Goal: Task Accomplishment & Management: Complete application form

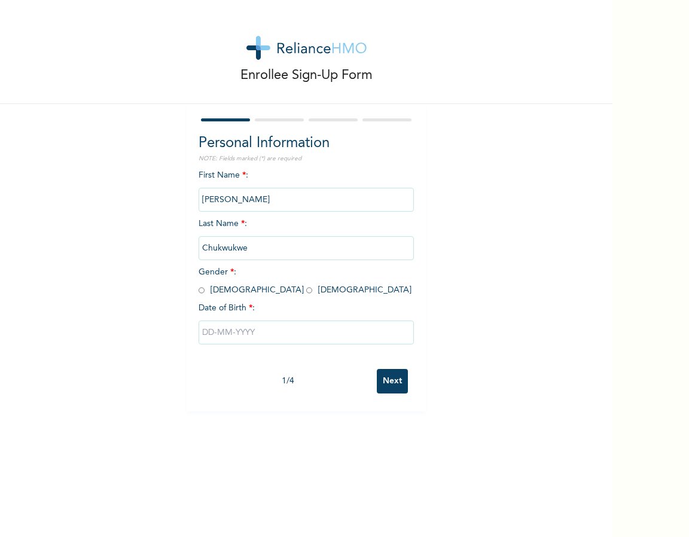
click at [306, 290] on input "radio" at bounding box center [309, 290] width 6 height 11
radio input "true"
click at [234, 335] on input "text" at bounding box center [306, 333] width 215 height 24
select select "9"
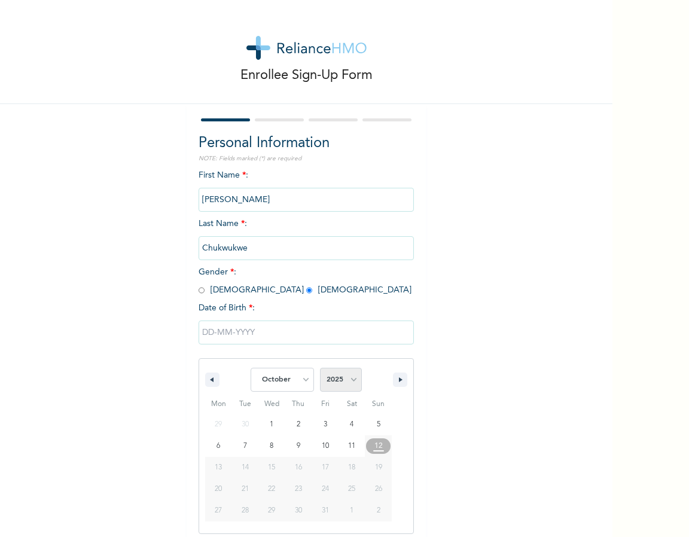
click at [353, 382] on select "2025 2024 2023 2022 2021 2020 2019 2018 2017 2016 2015 2014 2013 2012 2011 2010…" at bounding box center [341, 380] width 42 height 24
select select "2000"
click at [300, 383] on select "January February March April May June July August September October November De…" at bounding box center [282, 380] width 63 height 24
select select "6"
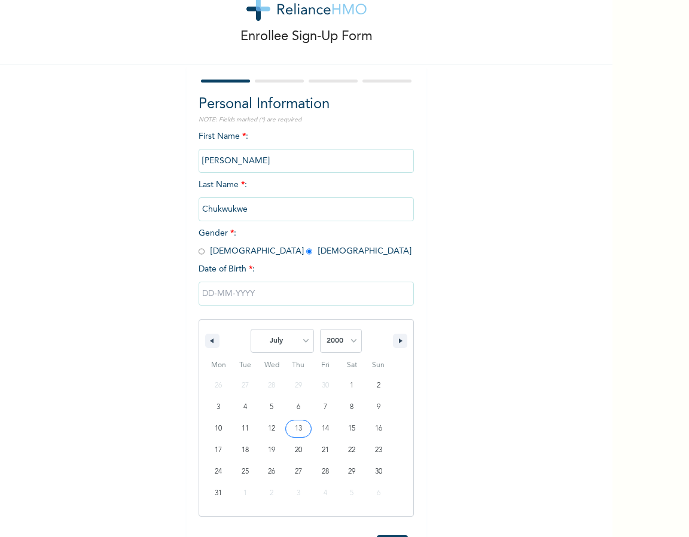
scroll to position [44, 0]
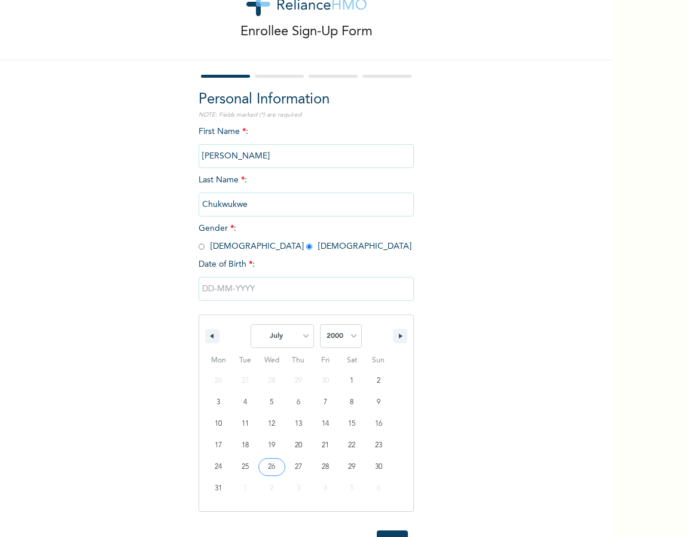
type input "[DATE]"
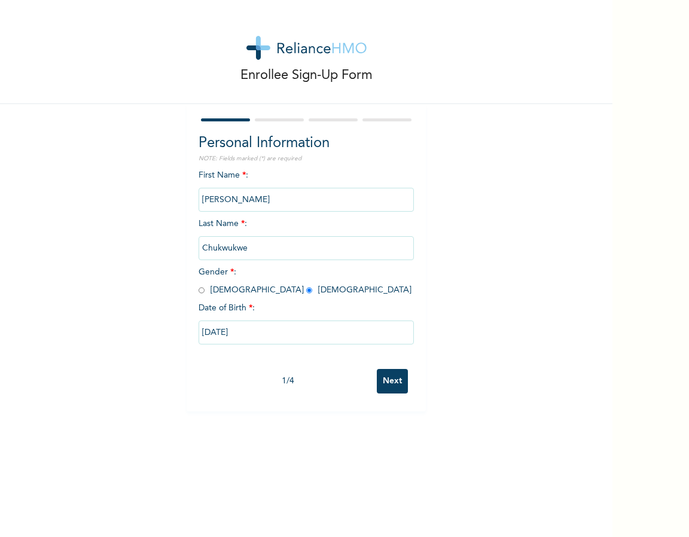
click at [396, 379] on input "Next" at bounding box center [392, 381] width 31 height 25
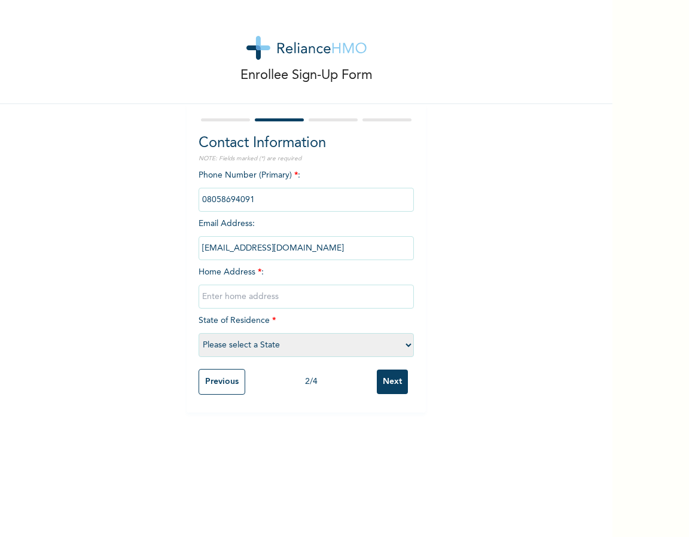
click at [275, 295] on input "text" at bounding box center [306, 297] width 215 height 24
type input "[STREET_ADDRESS][PERSON_NAME]"
click at [239, 342] on select "Please select a State [PERSON_NAME] (FCT) [PERSON_NAME] Ibom [GEOGRAPHIC_DATA] …" at bounding box center [306, 345] width 215 height 24
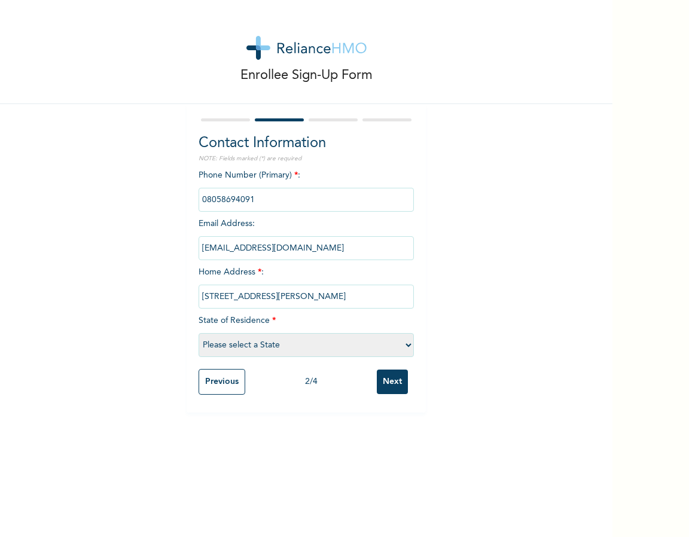
select select "25"
click at [396, 382] on input "Next" at bounding box center [392, 382] width 31 height 25
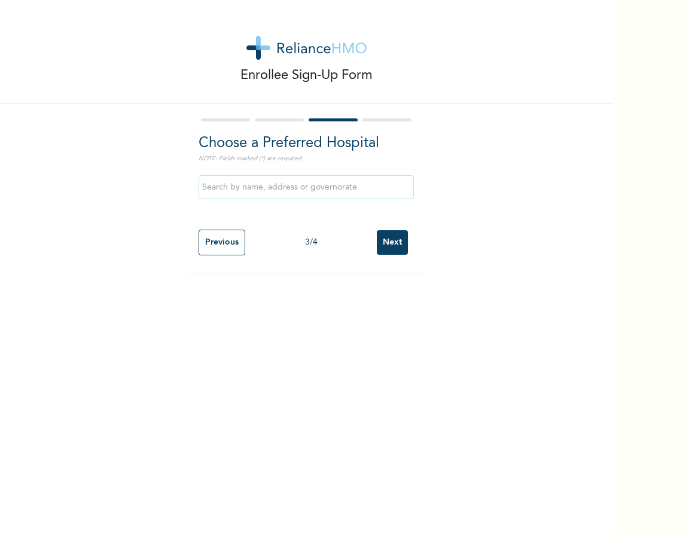
click at [328, 192] on input "text" at bounding box center [306, 187] width 215 height 24
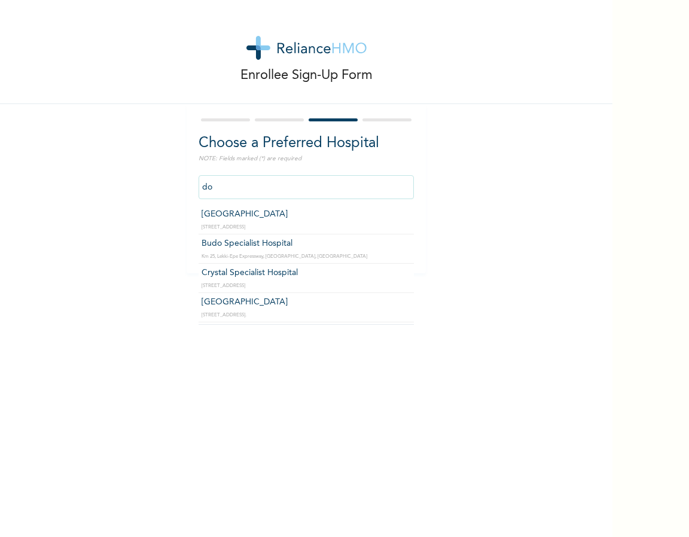
type input "d"
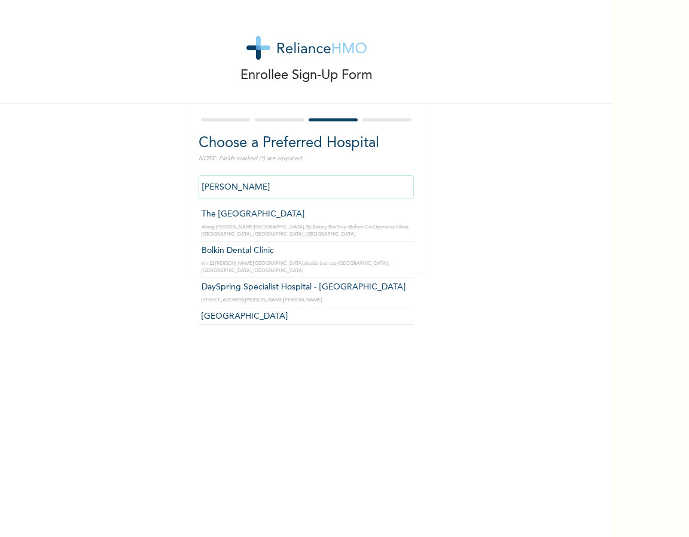
click at [469, 272] on div "Enrollee Sign-Up Form Choose a Preferred Hospital NOTE: Fields marked (*) are r…" at bounding box center [306, 137] width 613 height 274
click at [273, 185] on input "[PERSON_NAME]" at bounding box center [306, 187] width 215 height 24
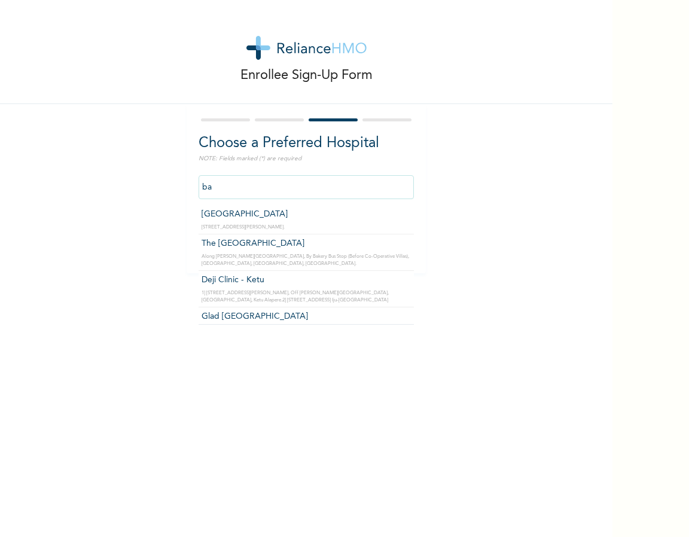
type input "b"
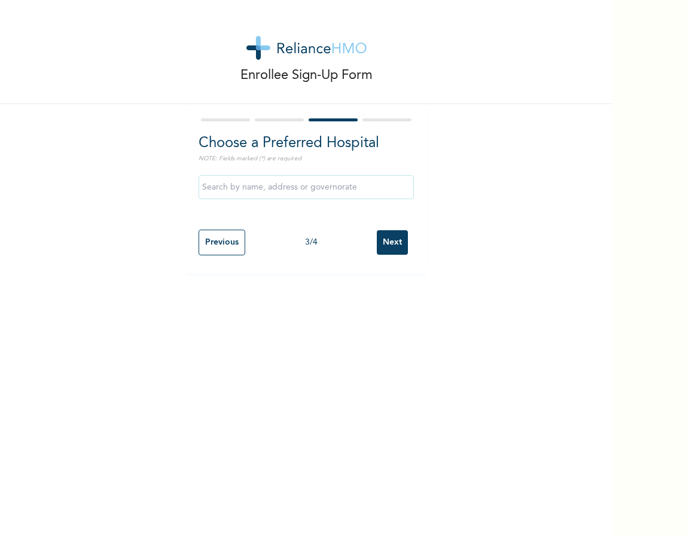
click at [496, 239] on div "Enrollee Sign-Up Form Choose a Preferred Hospital NOTE: Fields marked (*) are r…" at bounding box center [306, 137] width 613 height 274
click at [391, 239] on input "Next" at bounding box center [392, 242] width 31 height 25
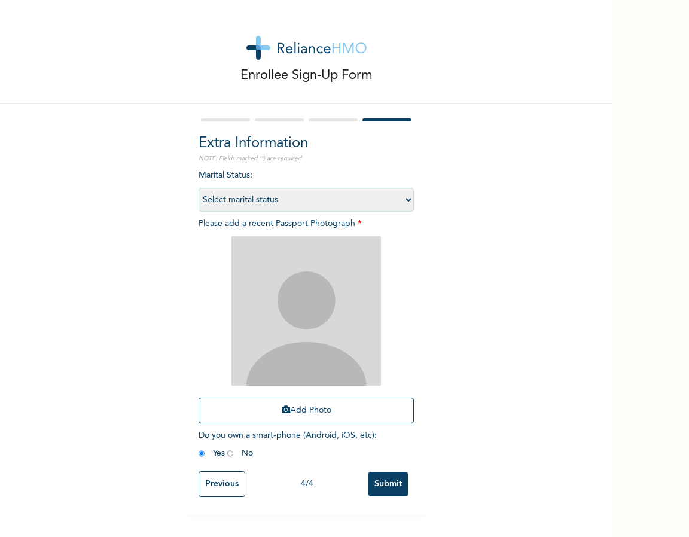
click at [402, 199] on select "Select marital status [DEMOGRAPHIC_DATA] Married [DEMOGRAPHIC_DATA] Widow/[DEMO…" at bounding box center [306, 200] width 215 height 24
select select "1"
click at [280, 319] on img at bounding box center [307, 311] width 150 height 150
click at [279, 409] on button "Add Photo" at bounding box center [306, 411] width 215 height 26
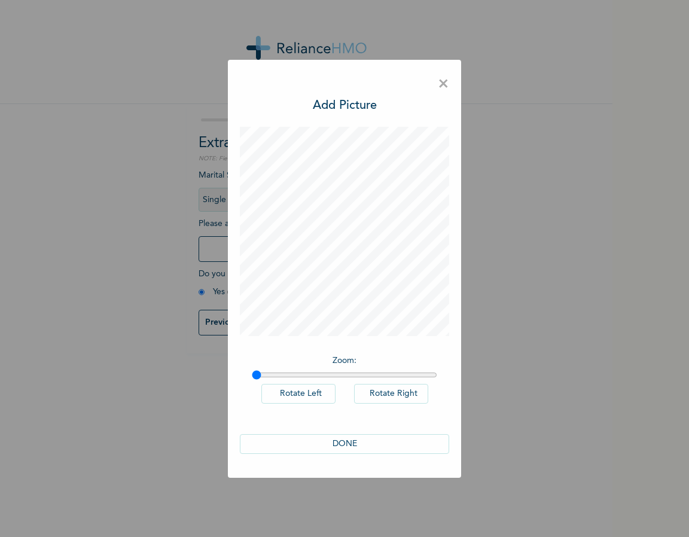
click at [385, 444] on button "DONE" at bounding box center [344, 444] width 209 height 20
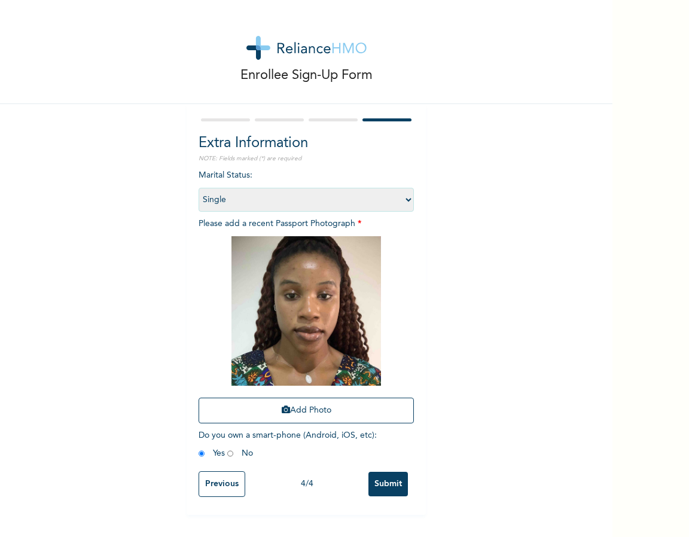
click at [389, 481] on input "Submit" at bounding box center [388, 484] width 39 height 25
